Goal: Task Accomplishment & Management: Use online tool/utility

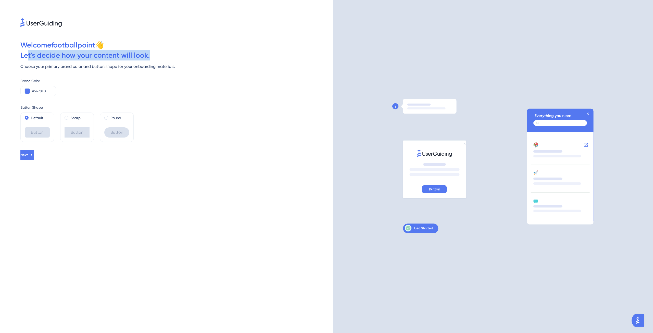
drag, startPoint x: 28, startPoint y: 54, endPoint x: 171, endPoint y: 56, distance: 143.0
click at [171, 56] on div "Let ' s decide how your content will look." at bounding box center [176, 55] width 312 height 10
click at [223, 86] on div "Brand Color #5478F0" at bounding box center [176, 87] width 312 height 18
click at [28, 92] on button at bounding box center [27, 90] width 5 height 5
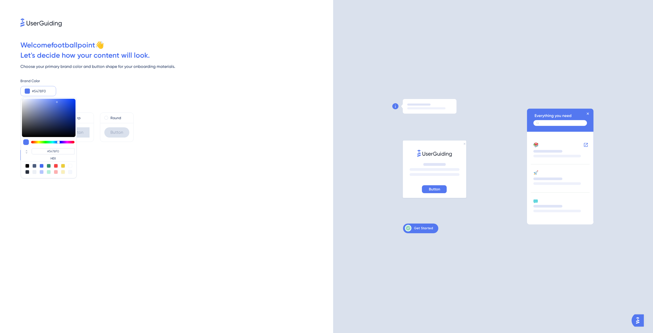
click at [48, 164] on div at bounding box center [49, 166] width 4 height 4
type input "#358e6c"
type input "#358E6C"
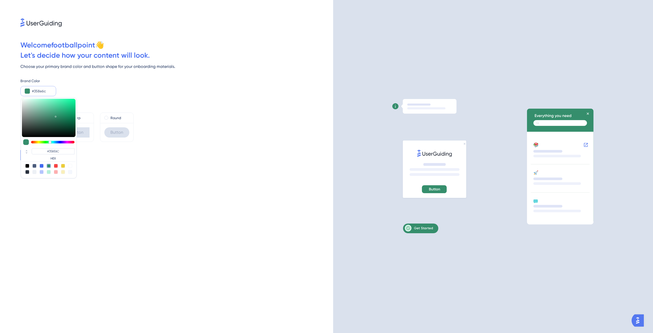
click at [38, 88] on input "#358e6c" at bounding box center [42, 91] width 20 height 6
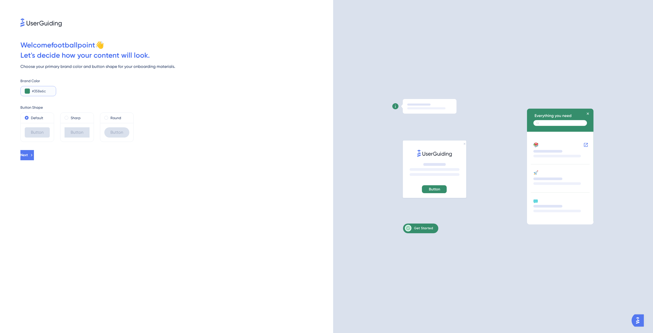
click at [38, 88] on input "#358e6c" at bounding box center [42, 91] width 20 height 6
paste input "287F4B"
type input "#287F4B"
click at [103, 90] on div "Brand Color #287F4B" at bounding box center [176, 87] width 312 height 18
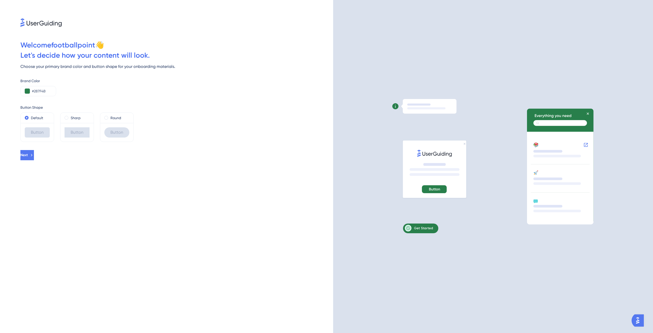
click at [29, 160] on div "Welcome footballpoint 👋 Let ' s decide how your content will look. Choose your …" at bounding box center [166, 166] width 333 height 333
click at [34, 155] on icon at bounding box center [31, 155] width 5 height 5
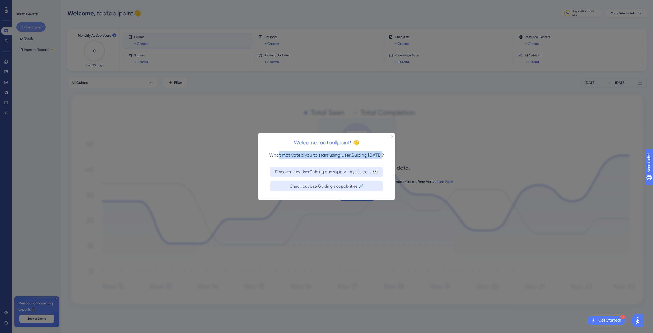
drag, startPoint x: 278, startPoint y: 154, endPoint x: 390, endPoint y: 152, distance: 111.7
click at [390, 152] on div "What motivated you to start using UserGuiding [DATE]?" at bounding box center [326, 157] width 138 height 16
click at [309, 175] on button "Discover how UserGuiding can support my use case 👀" at bounding box center [326, 171] width 112 height 10
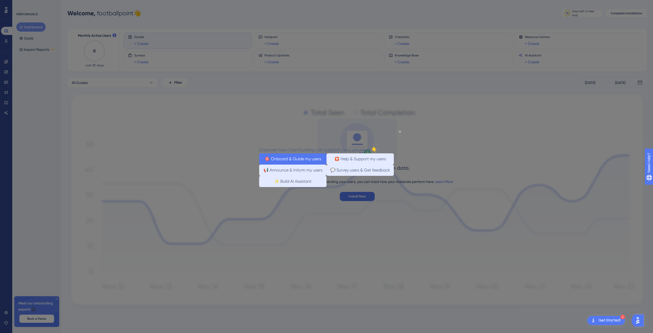
click at [283, 159] on button "🎯 Onboard & Guide my users" at bounding box center [292, 158] width 67 height 11
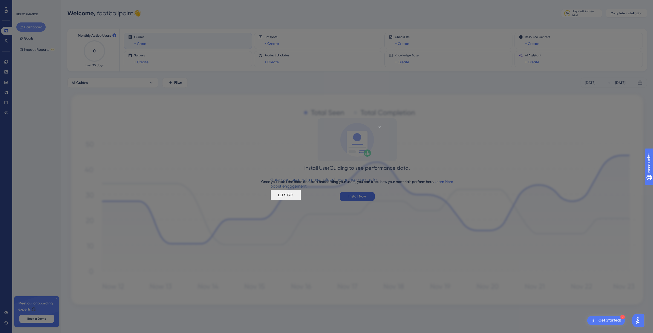
click at [301, 200] on button "LET'S GO!" at bounding box center [285, 194] width 31 height 11
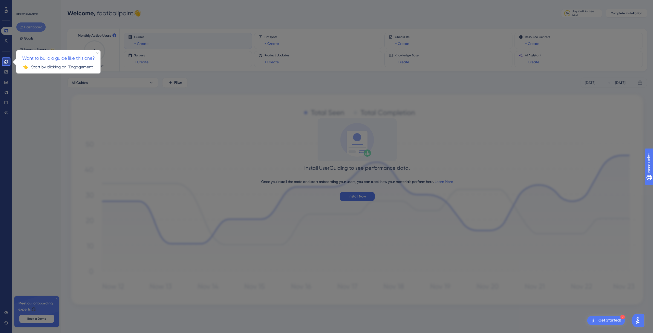
click at [3, 136] on div at bounding box center [6, 198] width 7 height 267
click at [97, 53] on icon "Close Preview" at bounding box center [97, 53] width 2 height 2
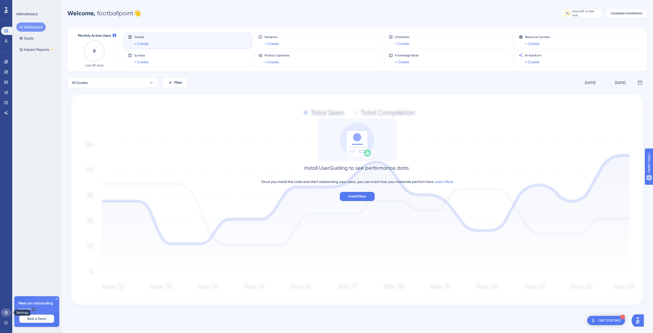
click at [7, 311] on icon at bounding box center [5, 311] width 3 height 3
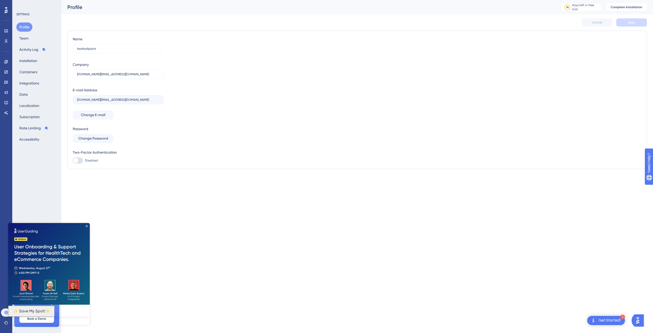
click at [84, 227] on img at bounding box center [49, 264] width 82 height 82
click at [87, 225] on img at bounding box center [49, 264] width 82 height 82
click at [5, 311] on icon at bounding box center [5, 311] width 3 height 3
click at [31, 74] on button "Containers" at bounding box center [28, 71] width 24 height 9
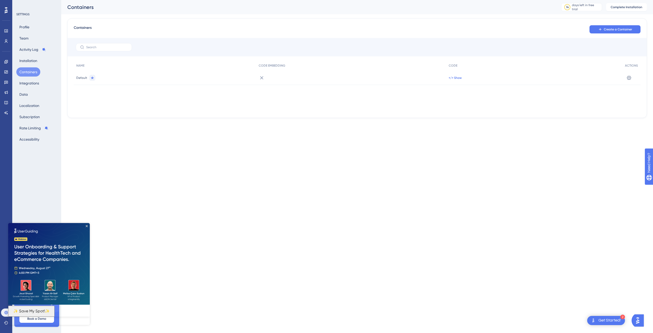
click at [453, 78] on span "</> Show" at bounding box center [454, 78] width 13 height 4
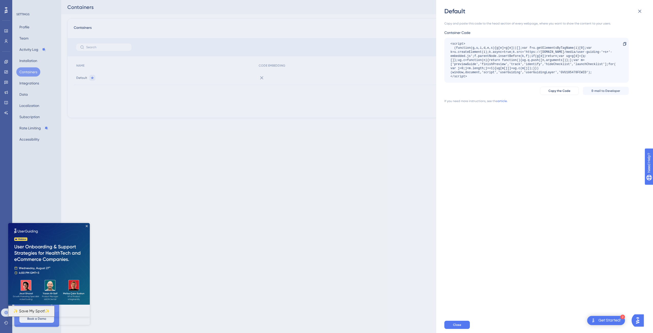
drag, startPoint x: 478, startPoint y: 81, endPoint x: 440, endPoint y: 44, distance: 52.6
click at [440, 44] on div "Default Copy and paste this code to the head section of every webpage, where yo…" at bounding box center [544, 166] width 217 height 333
copy div "<script> (function(g,u,i,d,e,s){g[e]=g[e]||[];var f=u.getElementsByTagName(i)[0…"
click at [87, 224] on img at bounding box center [49, 264] width 82 height 82
click at [638, 11] on icon at bounding box center [639, 11] width 6 height 6
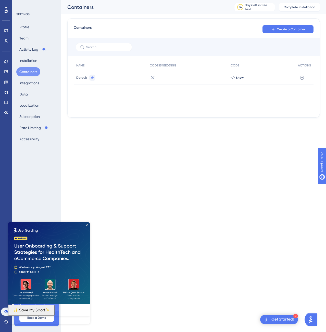
click at [5, 9] on icon at bounding box center [6, 10] width 3 height 7
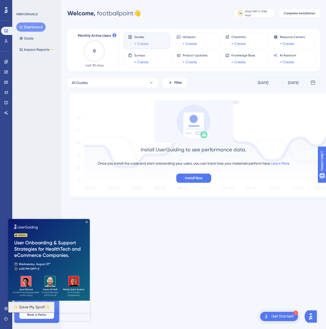
click at [142, 44] on link "+ Create" at bounding box center [141, 44] width 14 height 6
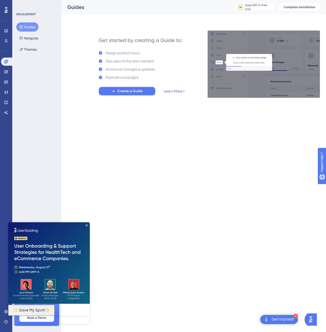
click at [125, 91] on span "Create a Guide" at bounding box center [129, 91] width 25 height 6
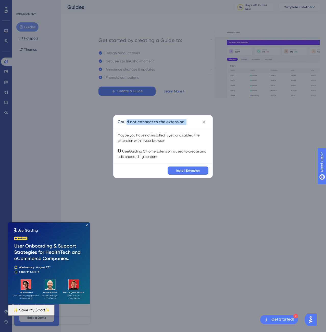
drag, startPoint x: 126, startPoint y: 120, endPoint x: 193, endPoint y: 117, distance: 66.4
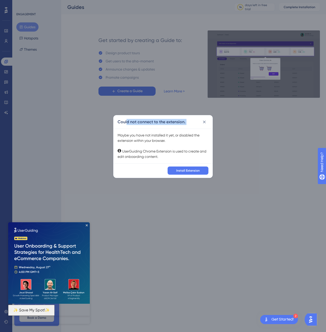
click at [193, 117] on div "Could not connect to the extension." at bounding box center [162, 121] width 99 height 13
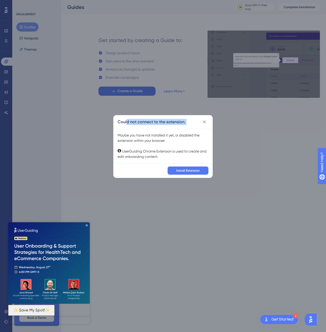
click at [149, 115] on div "Could not connect to the extension." at bounding box center [162, 121] width 99 height 13
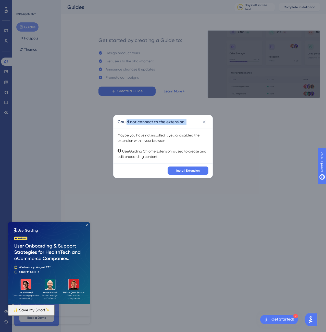
click at [149, 115] on div "Could not connect to the extension." at bounding box center [162, 121] width 99 height 13
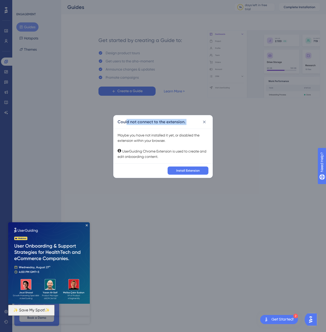
click at [154, 127] on div "Could not connect to the extension." at bounding box center [162, 121] width 99 height 13
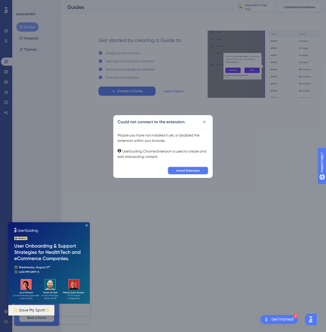
click at [187, 171] on span "Install Extension" at bounding box center [187, 171] width 23 height 4
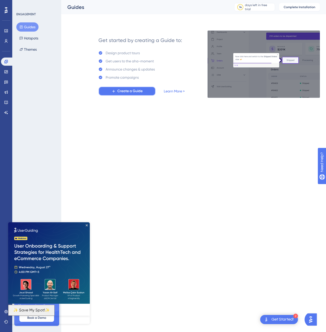
click at [127, 91] on span "Create a Guide" at bounding box center [129, 91] width 25 height 6
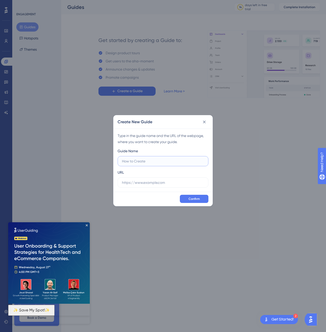
click at [133, 162] on input "text" at bounding box center [163, 162] width 82 height 6
paste input "Zakeke Customizer Guide – Shin Guards"
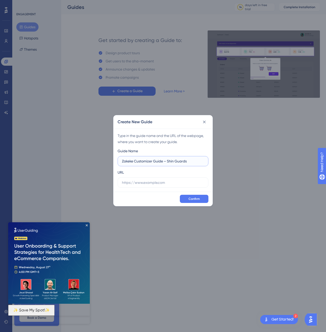
drag, startPoint x: 154, startPoint y: 164, endPoint x: 119, endPoint y: 162, distance: 35.7
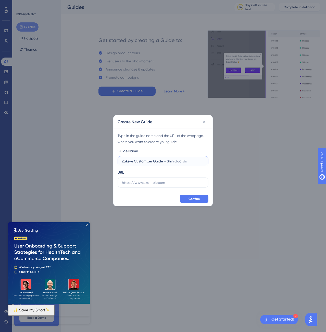
click at [119, 162] on label "Zakeke Customizer Guide – Shin Guards" at bounding box center [163, 161] width 91 height 10
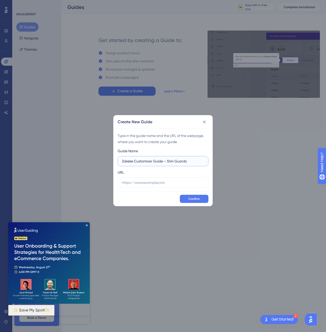
click at [129, 163] on input "Zakeke Customizer Guide – Shin Guards" at bounding box center [163, 162] width 82 height 6
click at [126, 162] on input "Zakeke Customizer Guide – Shin Guards" at bounding box center [163, 162] width 82 height 6
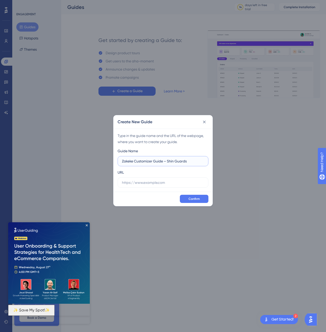
click at [126, 162] on input "Zakeke Customizer Guide – Shin Guards" at bounding box center [163, 162] width 82 height 6
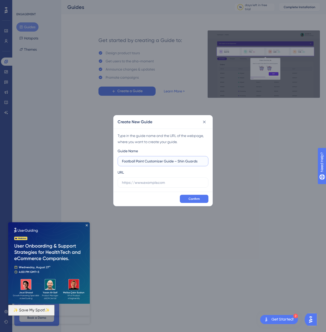
type input "Football Point Customizer Guide – Shin Guards"
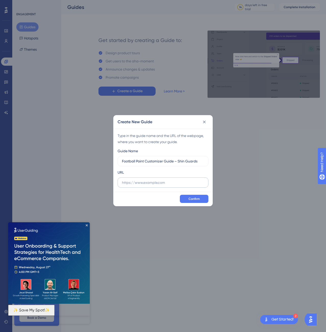
click at [133, 187] on label at bounding box center [163, 183] width 91 height 10
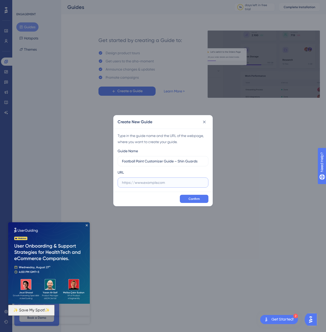
click at [133, 186] on input "text" at bounding box center [163, 183] width 82 height 6
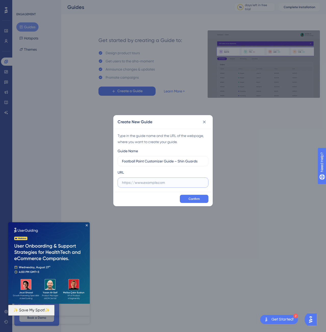
click at [150, 183] on input "text" at bounding box center [163, 183] width 82 height 6
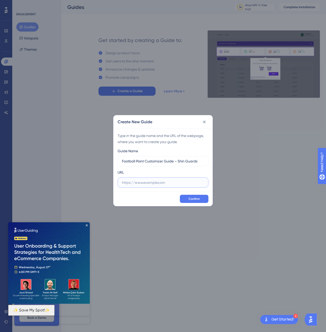
paste input "[DOMAIN_NAME]"
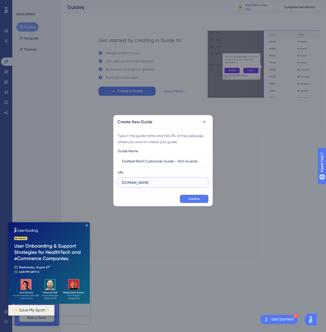
type input "[DOMAIN_NAME]"
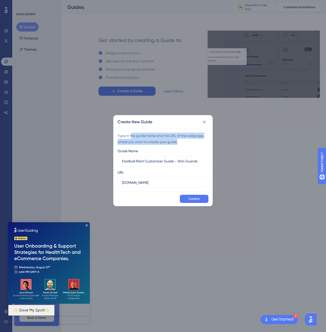
drag, startPoint x: 133, startPoint y: 137, endPoint x: 189, endPoint y: 144, distance: 56.5
click at [189, 144] on div "Type in the guide name and the URL of the webpage, where you want to create you…" at bounding box center [163, 139] width 91 height 12
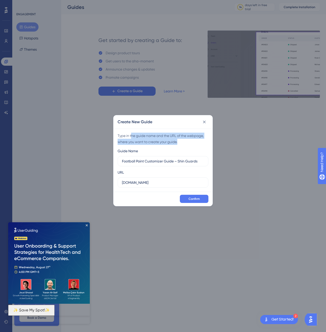
click at [191, 145] on div "Type in the guide name and the URL of the webpage, where you want to create you…" at bounding box center [163, 139] width 91 height 12
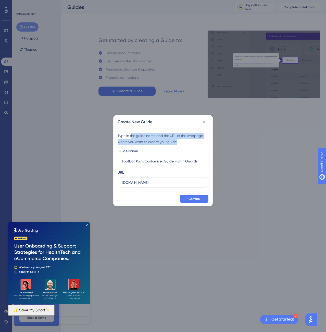
click at [187, 135] on div "Type in the guide name and the URL of the webpage, where you want to create you…" at bounding box center [163, 139] width 91 height 12
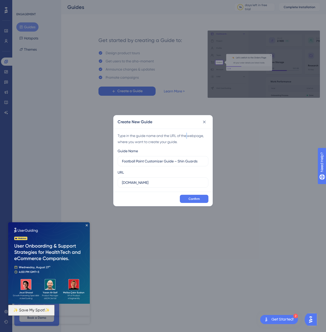
click at [187, 135] on div "Type in the guide name and the URL of the webpage, where you want to create you…" at bounding box center [163, 139] width 91 height 12
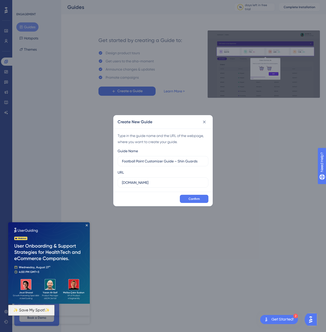
click at [185, 140] on div "Type in the guide name and the URL of the webpage, where you want to create you…" at bounding box center [163, 139] width 91 height 12
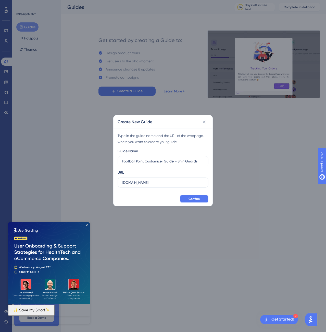
click at [197, 198] on span "Confirm" at bounding box center [193, 199] width 11 height 4
